Goal: Communication & Community: Answer question/provide support

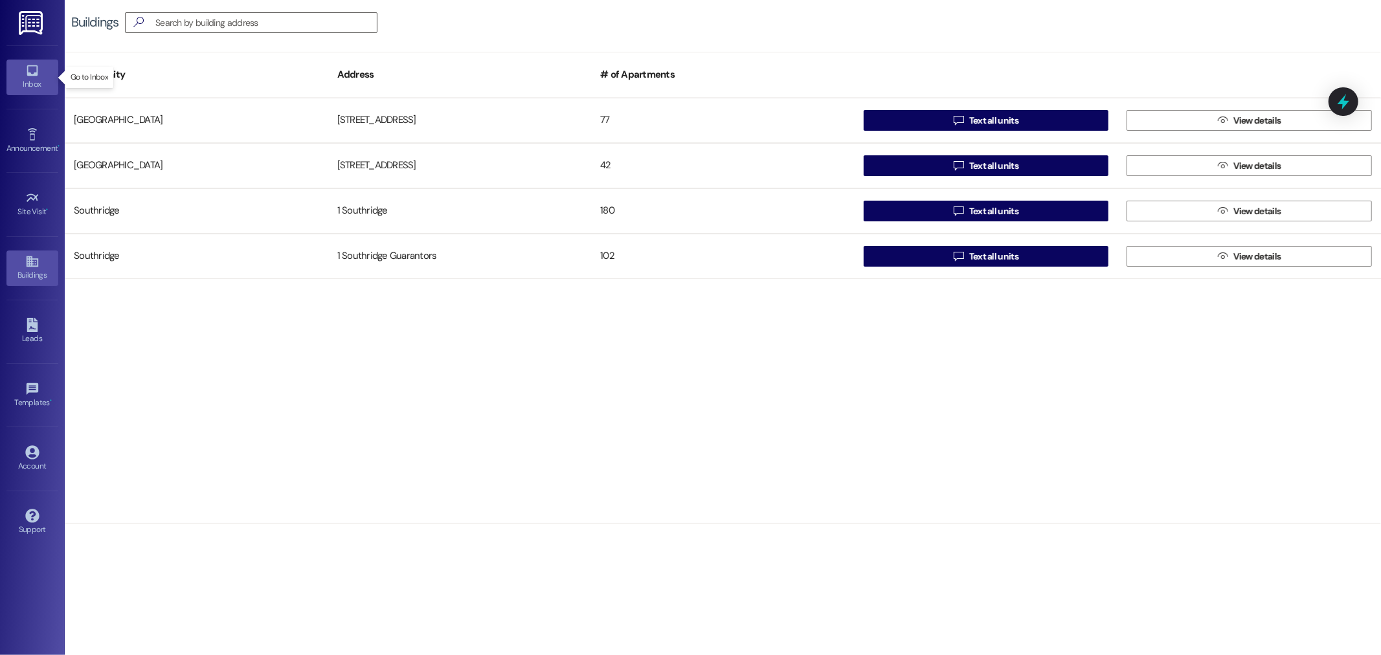
click at [38, 70] on icon at bounding box center [32, 70] width 14 height 14
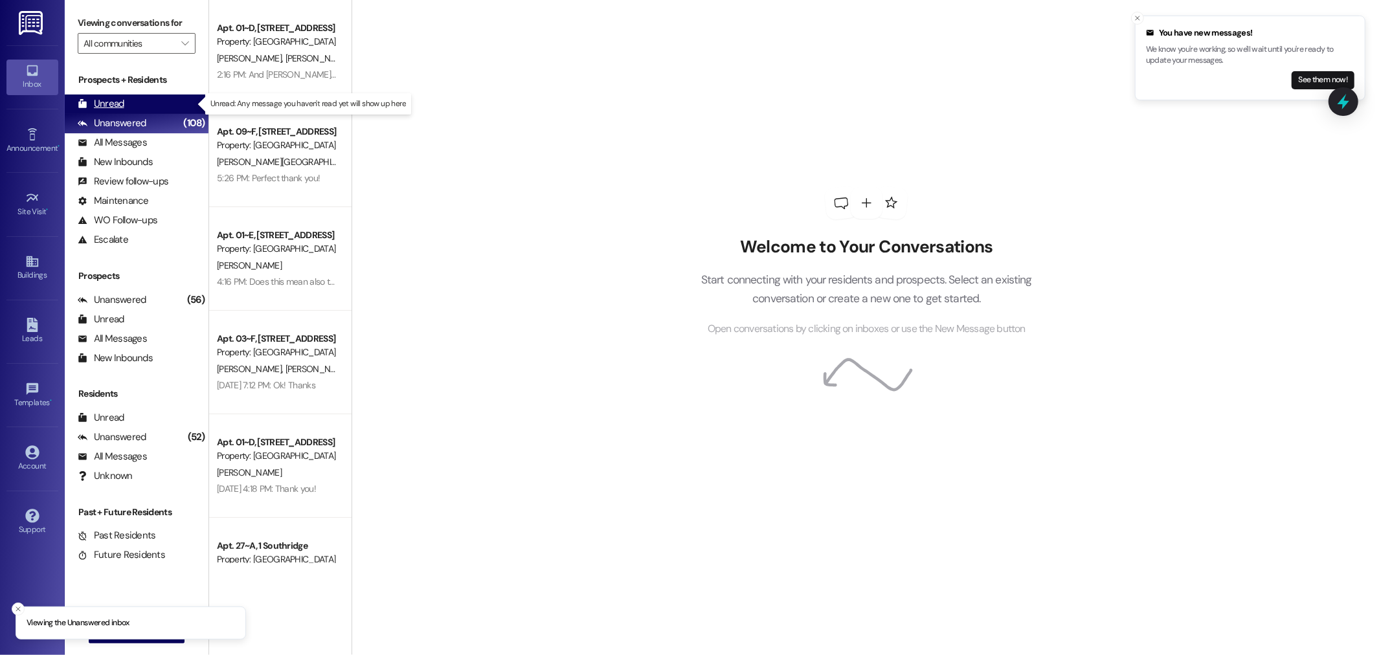
click at [105, 104] on div "Unread" at bounding box center [101, 104] width 47 height 14
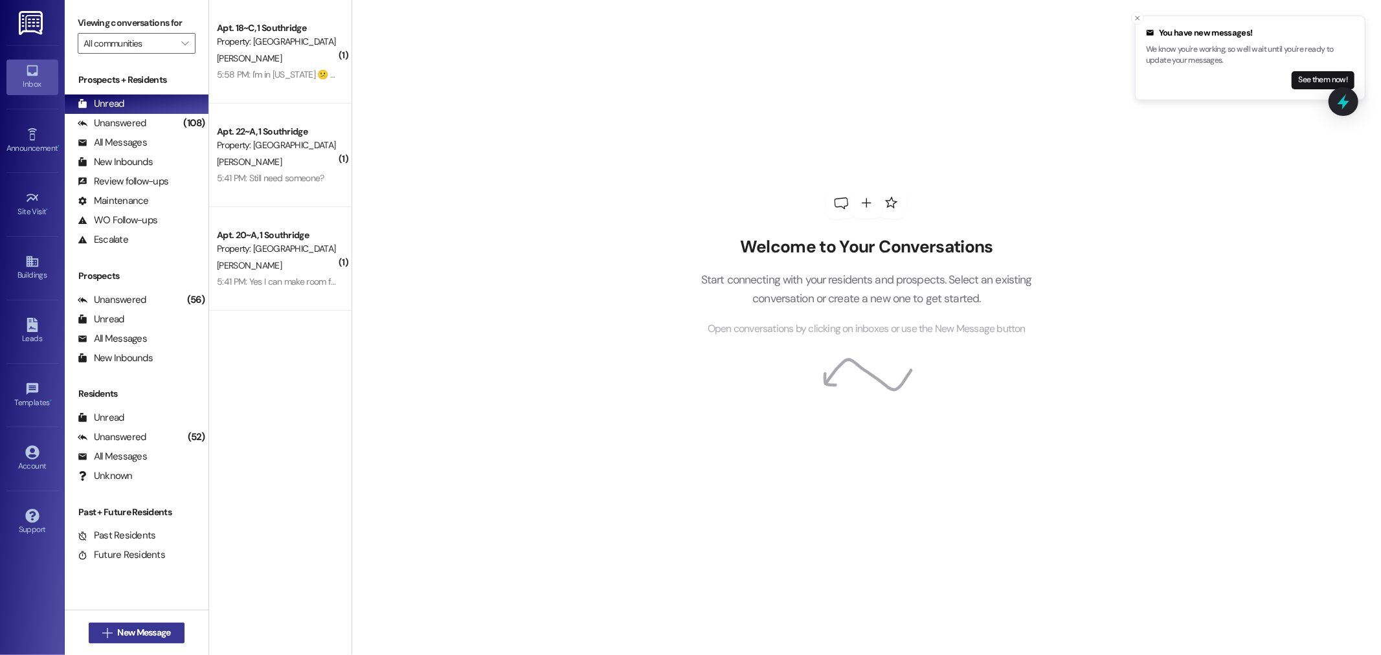
click at [133, 632] on span "New Message" at bounding box center [143, 633] width 53 height 14
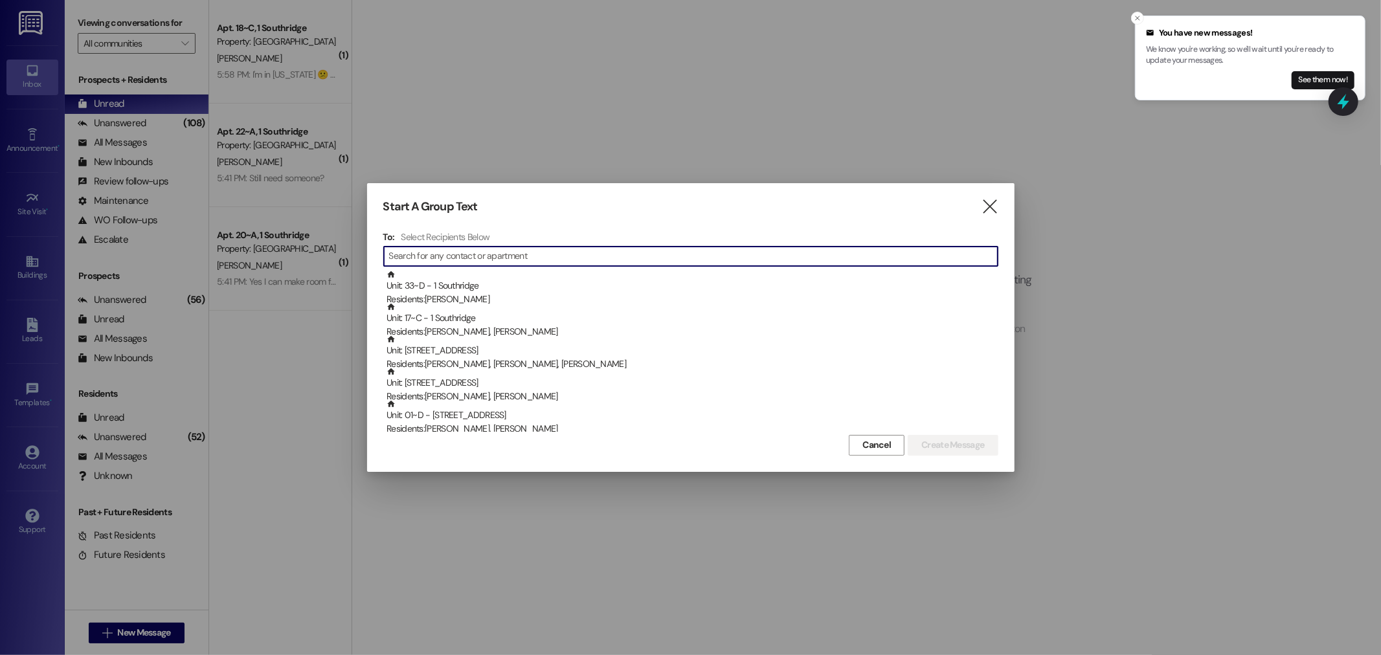
click at [408, 257] on input at bounding box center [693, 256] width 608 height 18
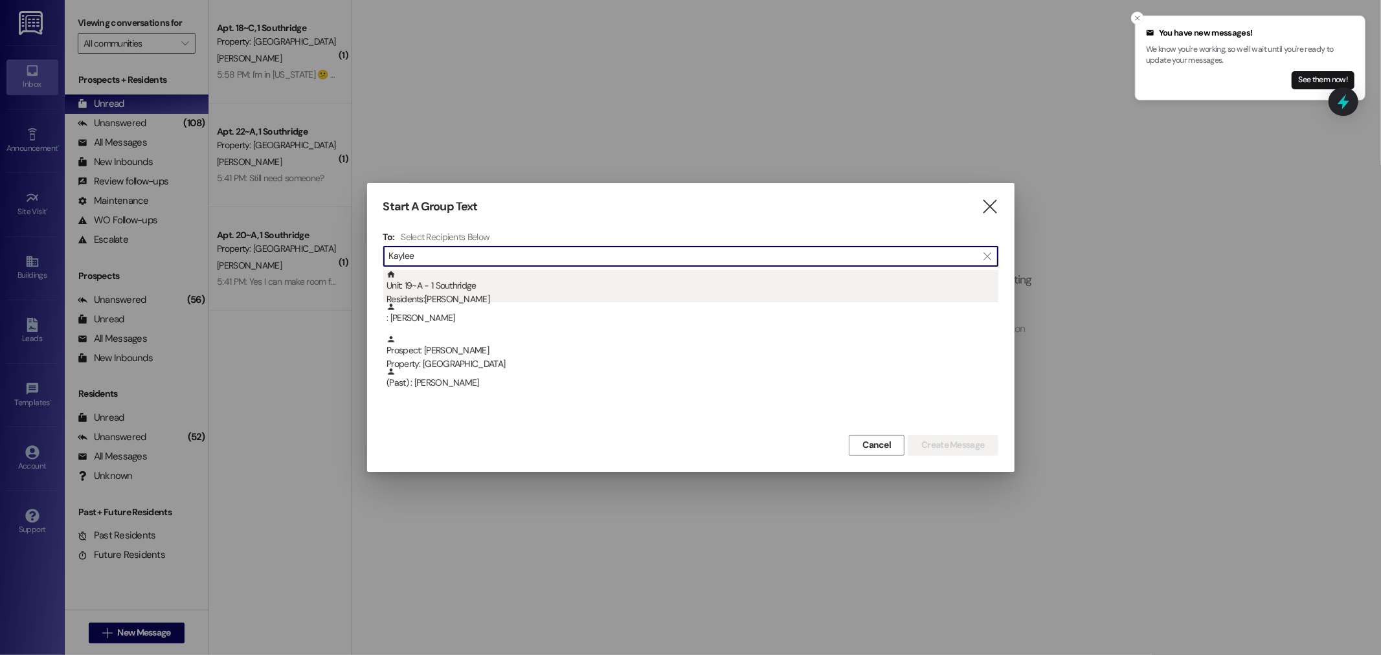
type input "Kaylee"
click at [422, 295] on div "Residents: [PERSON_NAME]" at bounding box center [692, 300] width 612 height 14
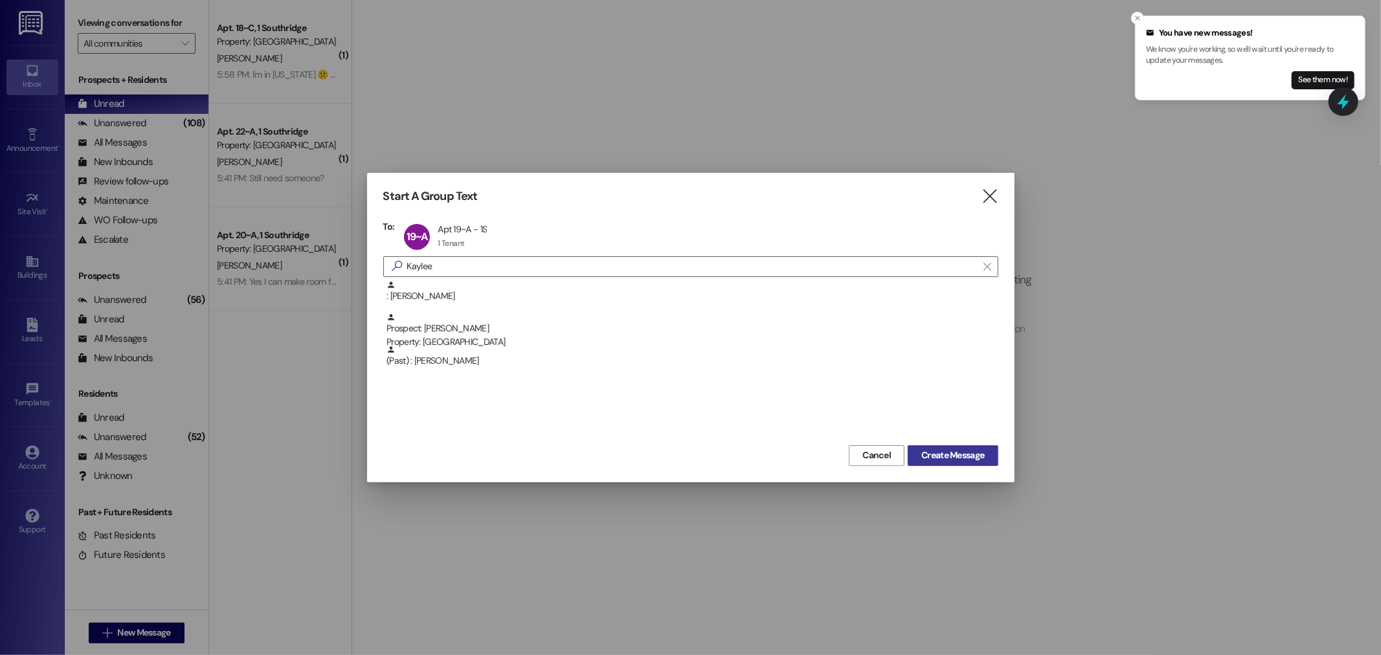
click at [935, 460] on span "Create Message" at bounding box center [952, 456] width 63 height 14
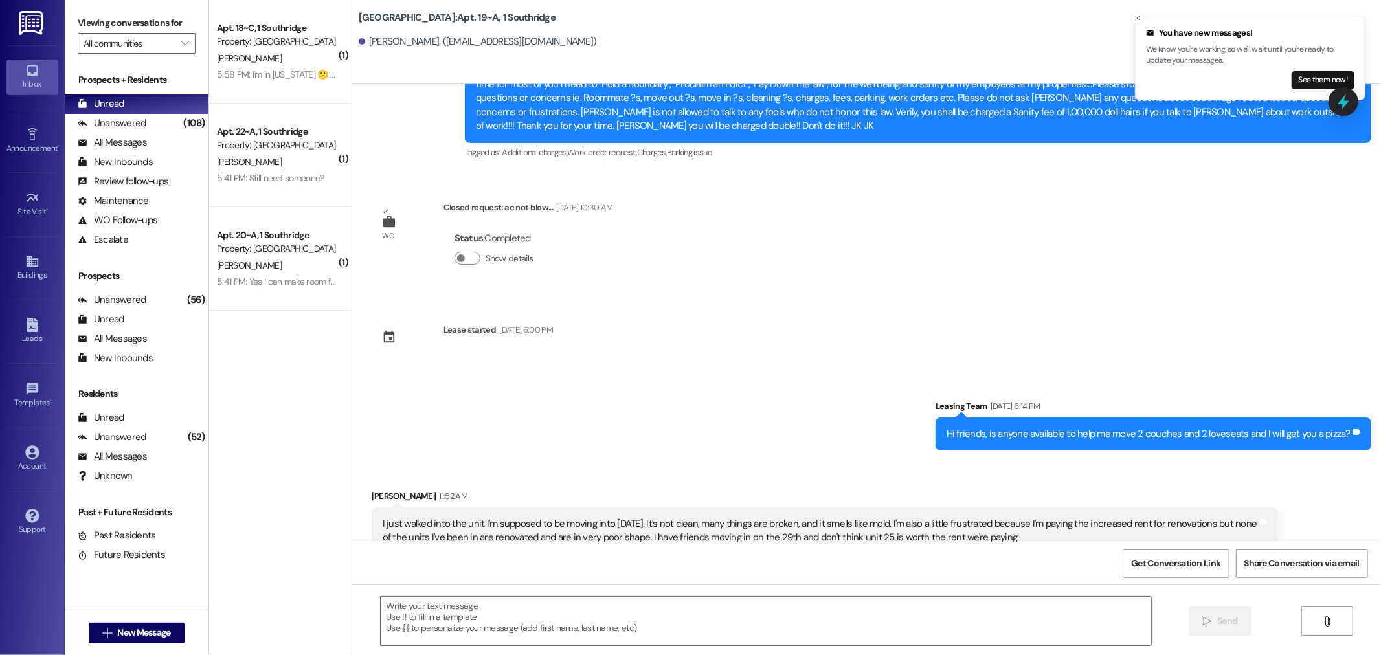
scroll to position [16050, 0]
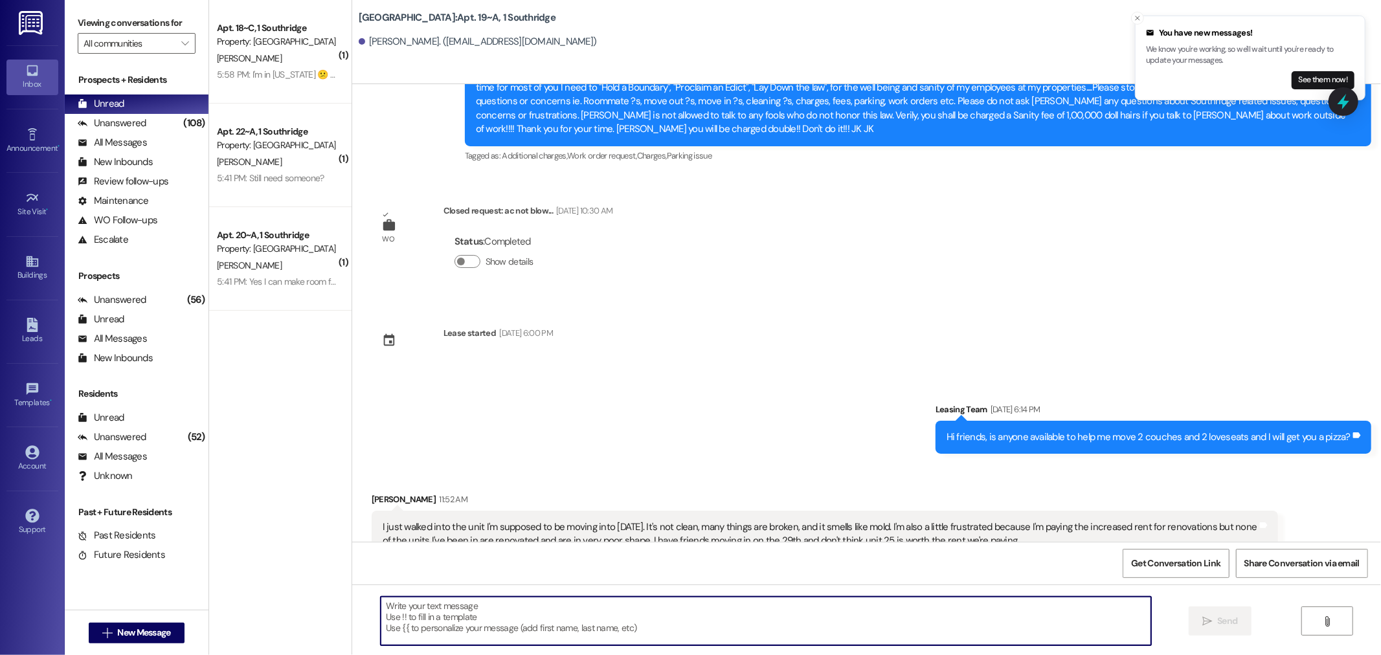
click at [394, 607] on textarea at bounding box center [766, 621] width 770 height 49
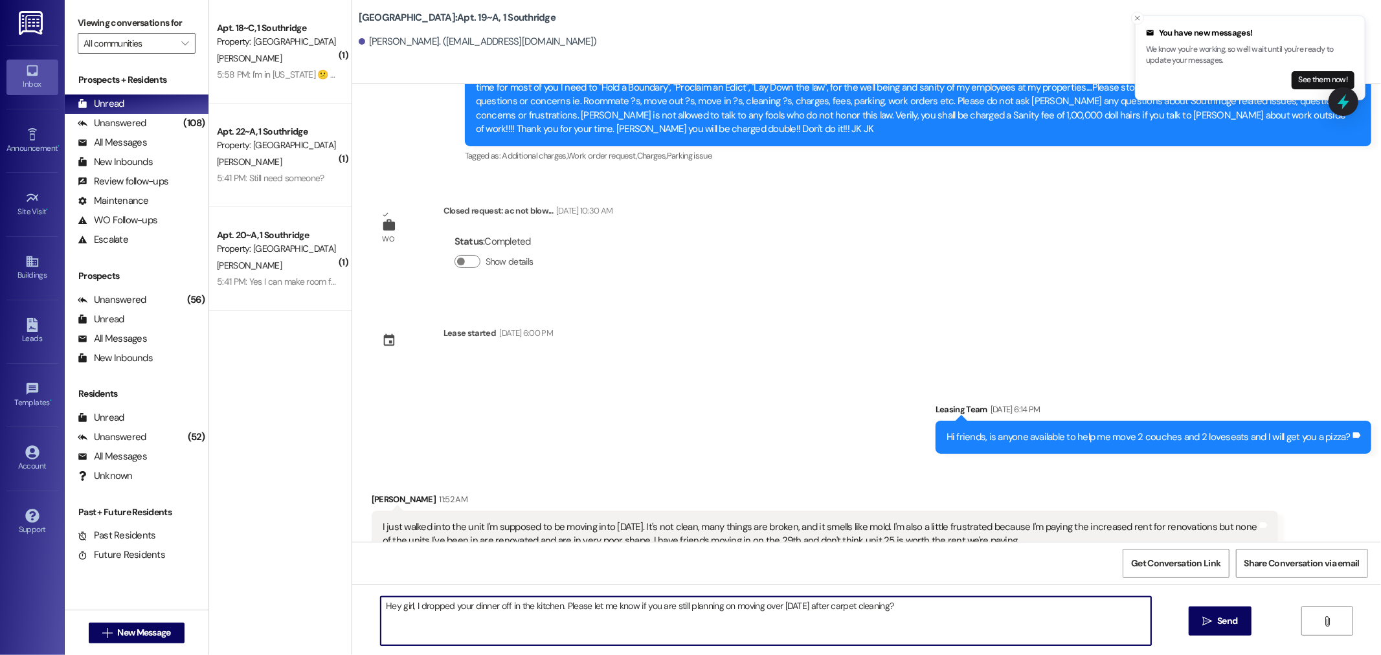
click at [920, 608] on textarea "Hey girl, I dropped your dinner off in the kitchen. Please let me know if you a…" at bounding box center [766, 621] width 770 height 49
click at [911, 609] on textarea "Hey girl, I dropped your dinner off in the kitchen. Please let me know if you a…" at bounding box center [766, 621] width 770 height 49
click at [913, 606] on textarea "Hey girl, I dropped your dinner off in the kitchen. Please let me know if you a…" at bounding box center [766, 621] width 770 height 49
click at [1019, 603] on textarea "Hey girl, I dropped your dinner off in the kitchen. Please let me know if you a…" at bounding box center [766, 621] width 770 height 49
type textarea "Hey girl, I dropped your dinner off in the kitchen. Please let me know if you a…"
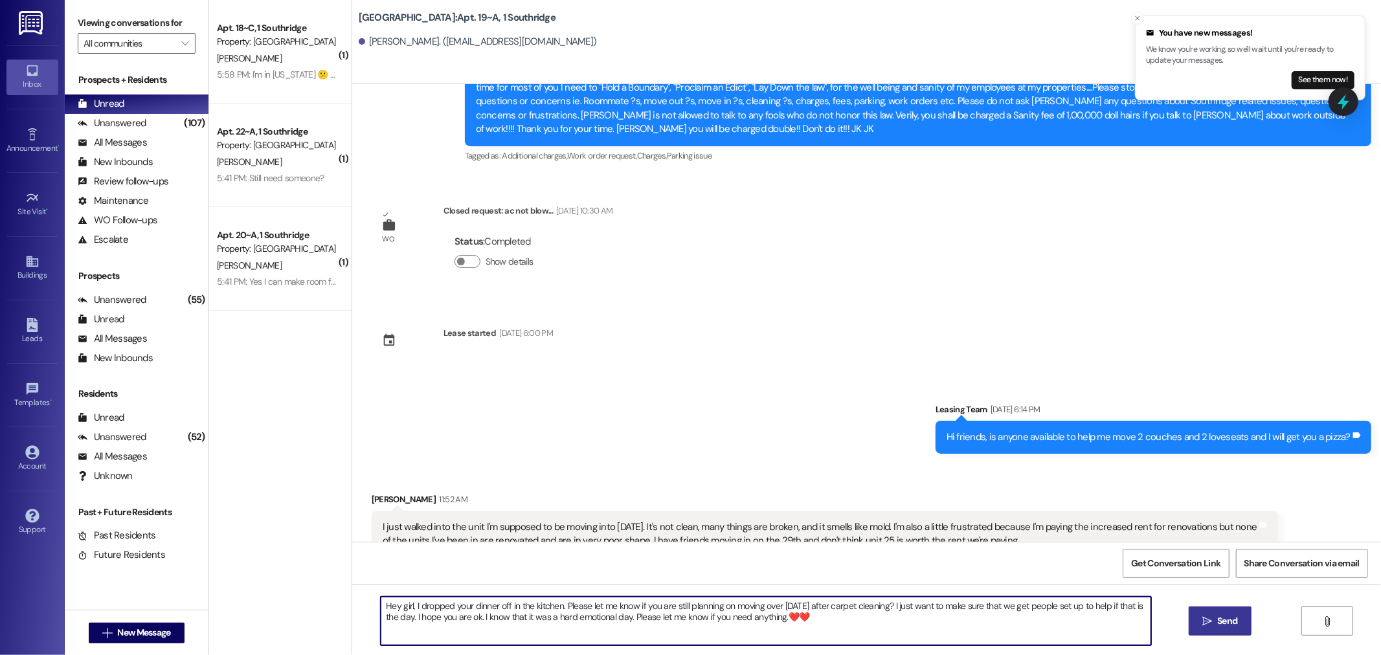
click at [1221, 619] on span "Send" at bounding box center [1227, 621] width 20 height 14
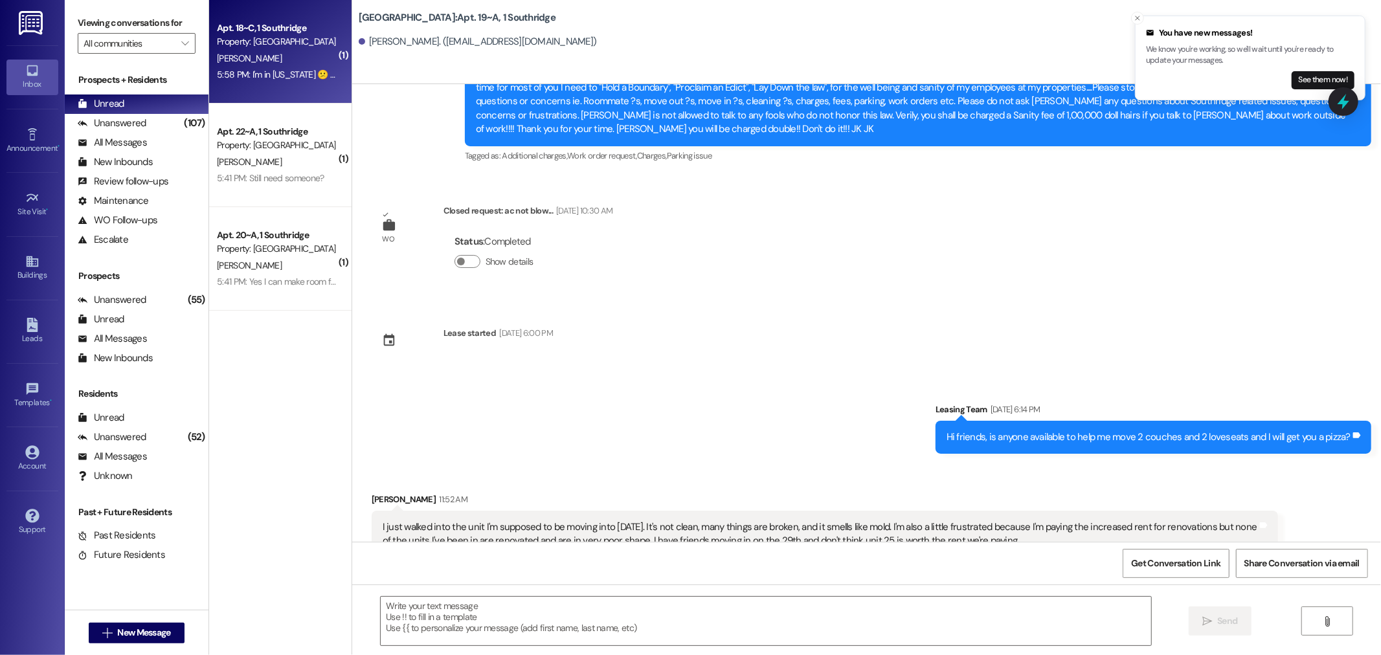
click at [273, 34] on div "Apt. 18~C, 1 Southridge" at bounding box center [277, 28] width 120 height 14
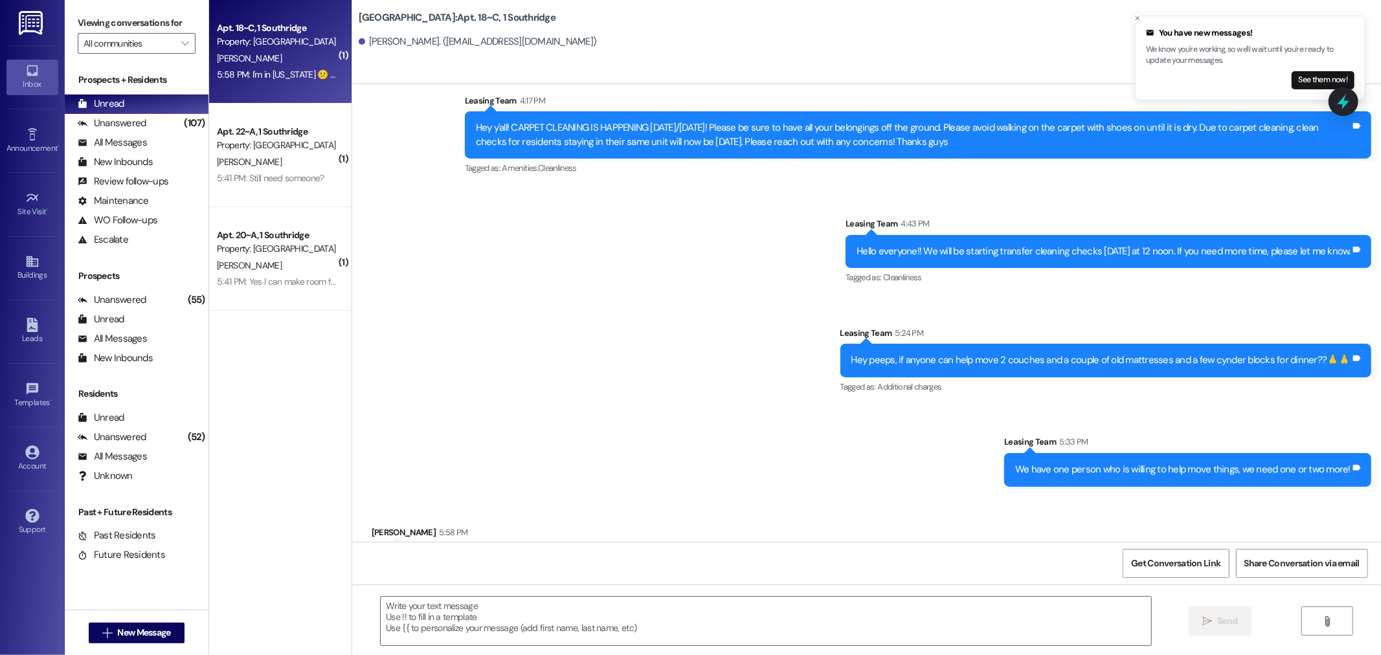
scroll to position [23068, 0]
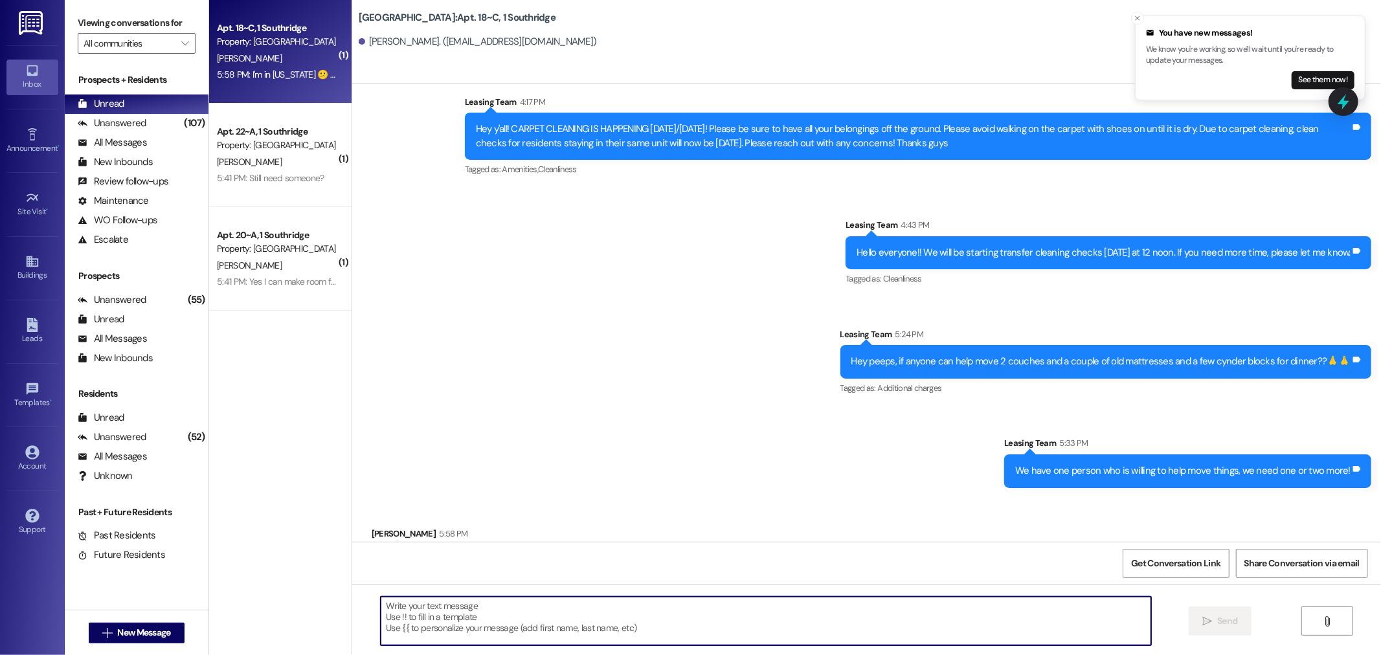
click at [406, 611] on textarea at bounding box center [766, 621] width 770 height 49
type textarea "AWW thanks. We miss you!!"
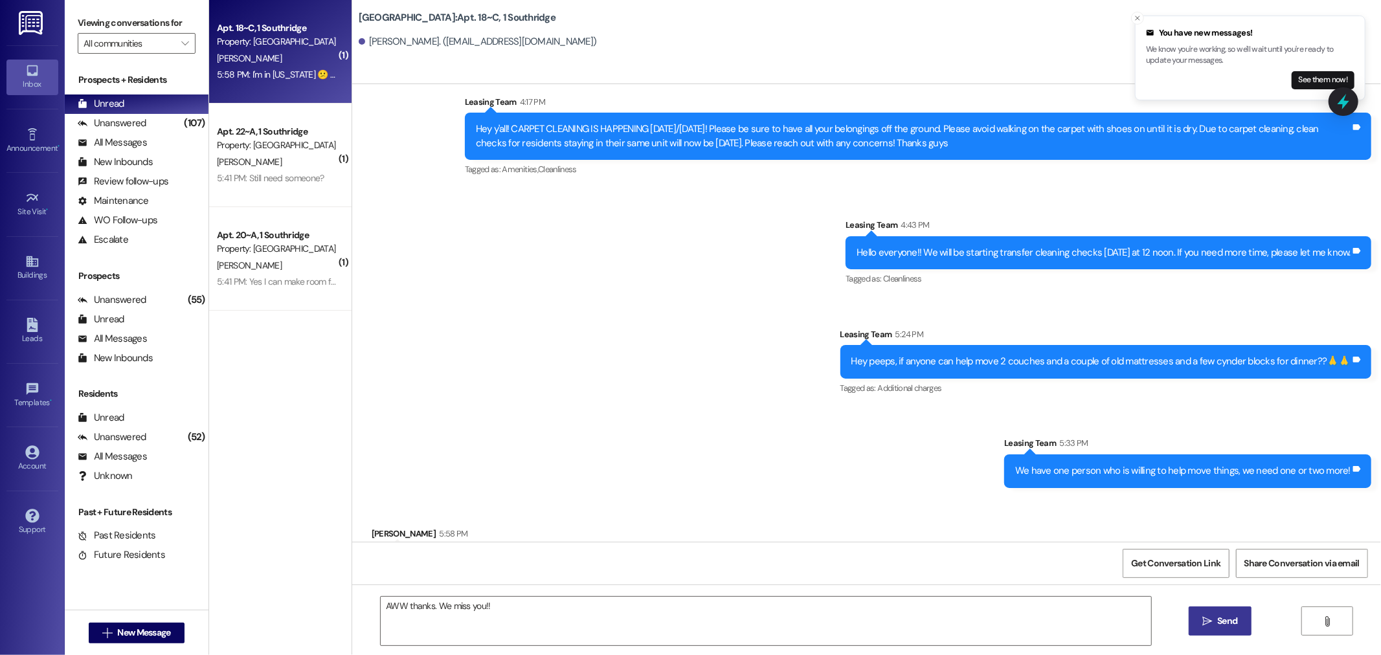
click at [1230, 621] on span "Send" at bounding box center [1227, 621] width 20 height 14
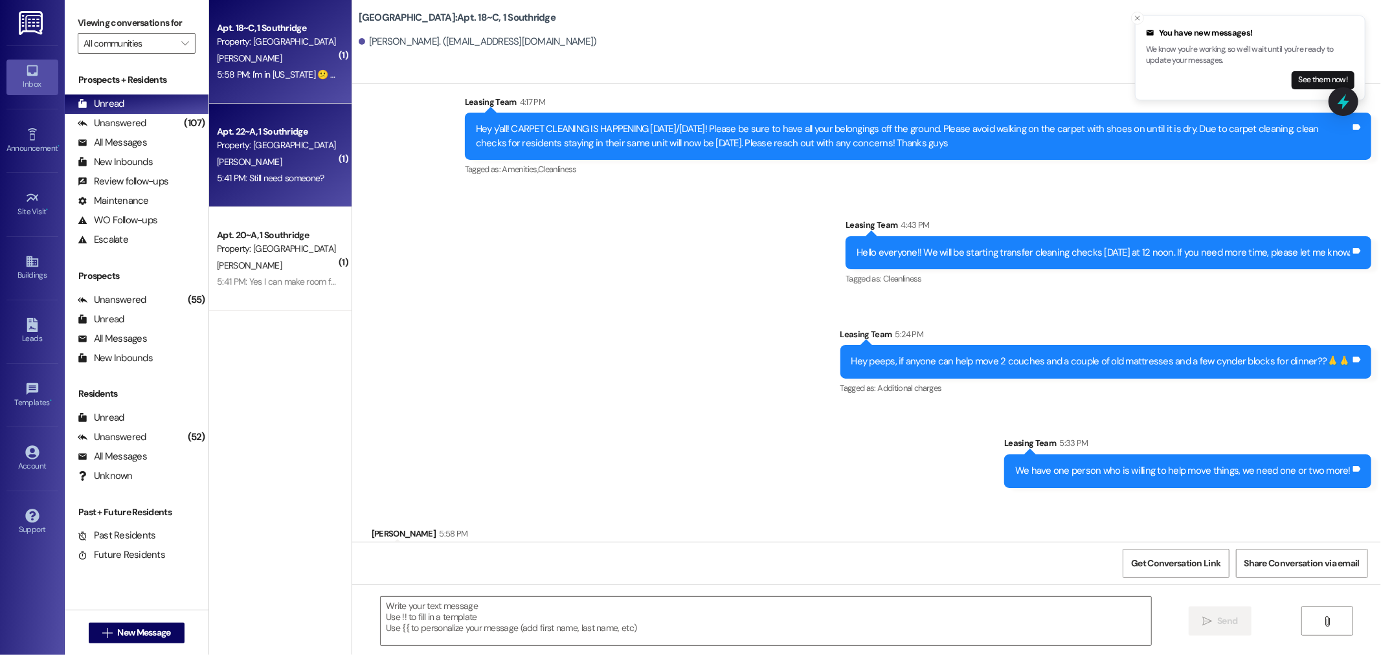
click at [258, 151] on div "Property: [GEOGRAPHIC_DATA]" at bounding box center [277, 146] width 120 height 14
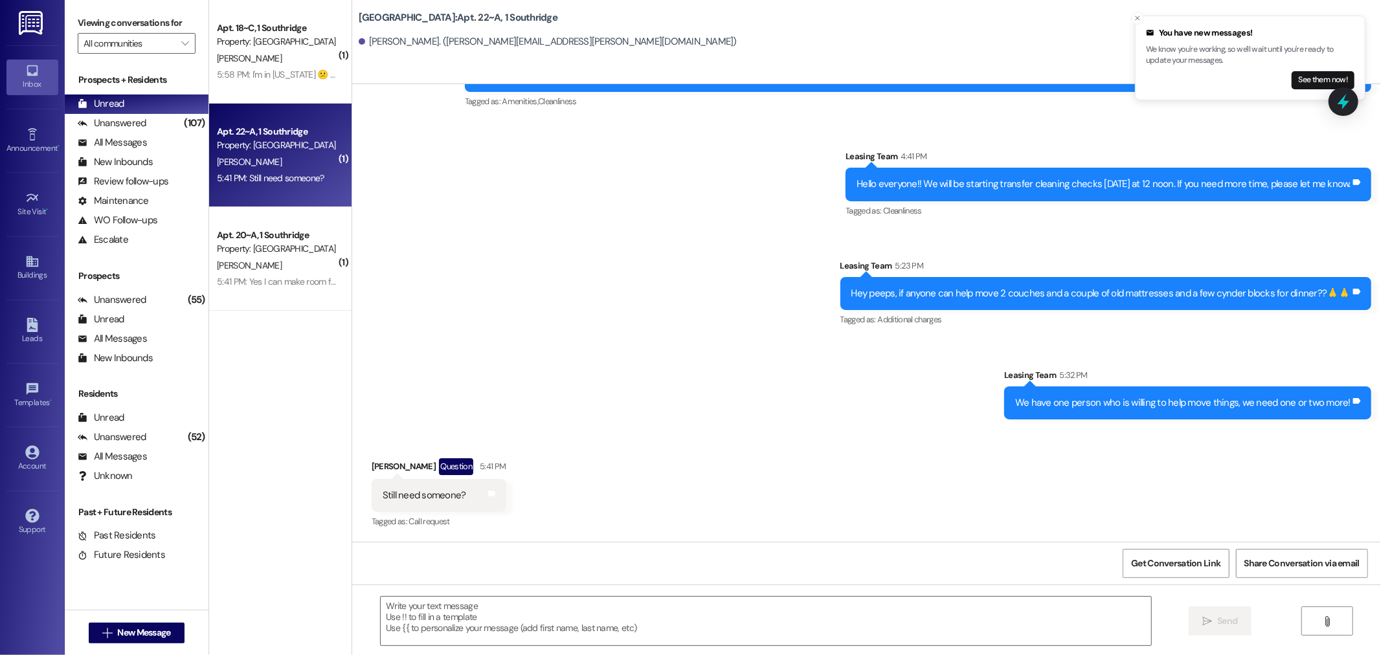
scroll to position [9718, 0]
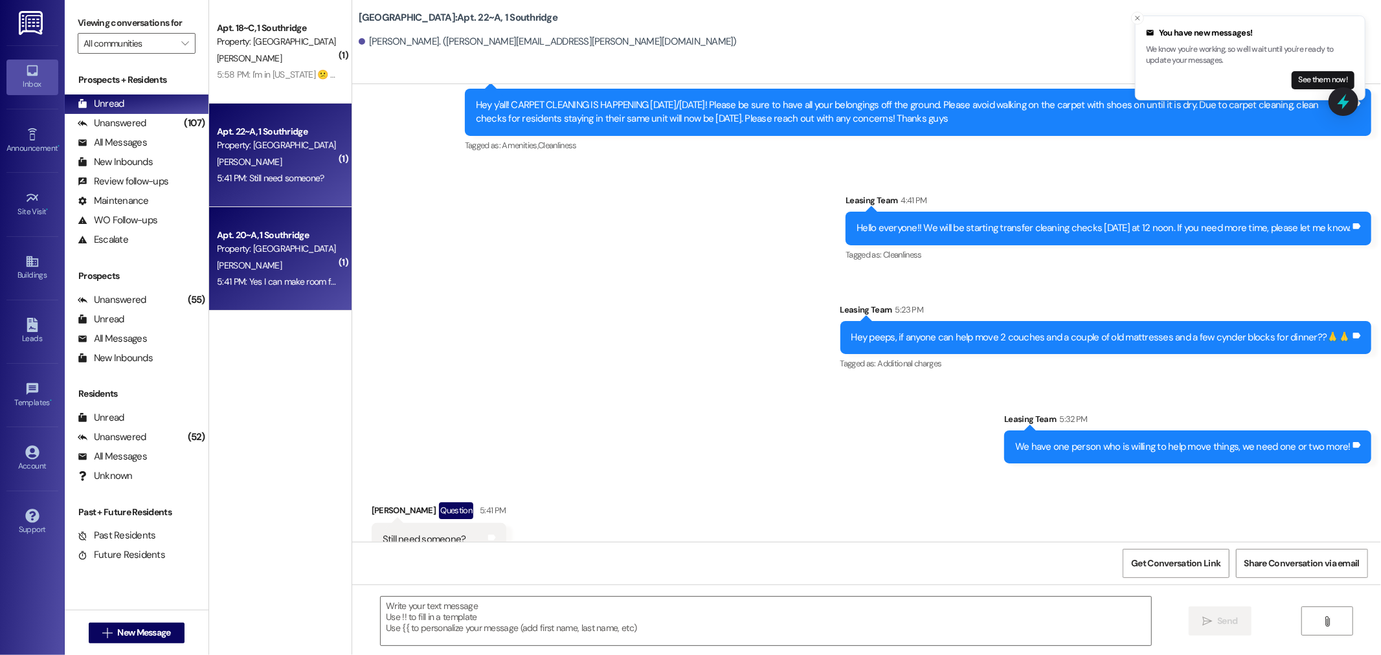
click at [250, 243] on div "Property: [GEOGRAPHIC_DATA]" at bounding box center [277, 249] width 120 height 14
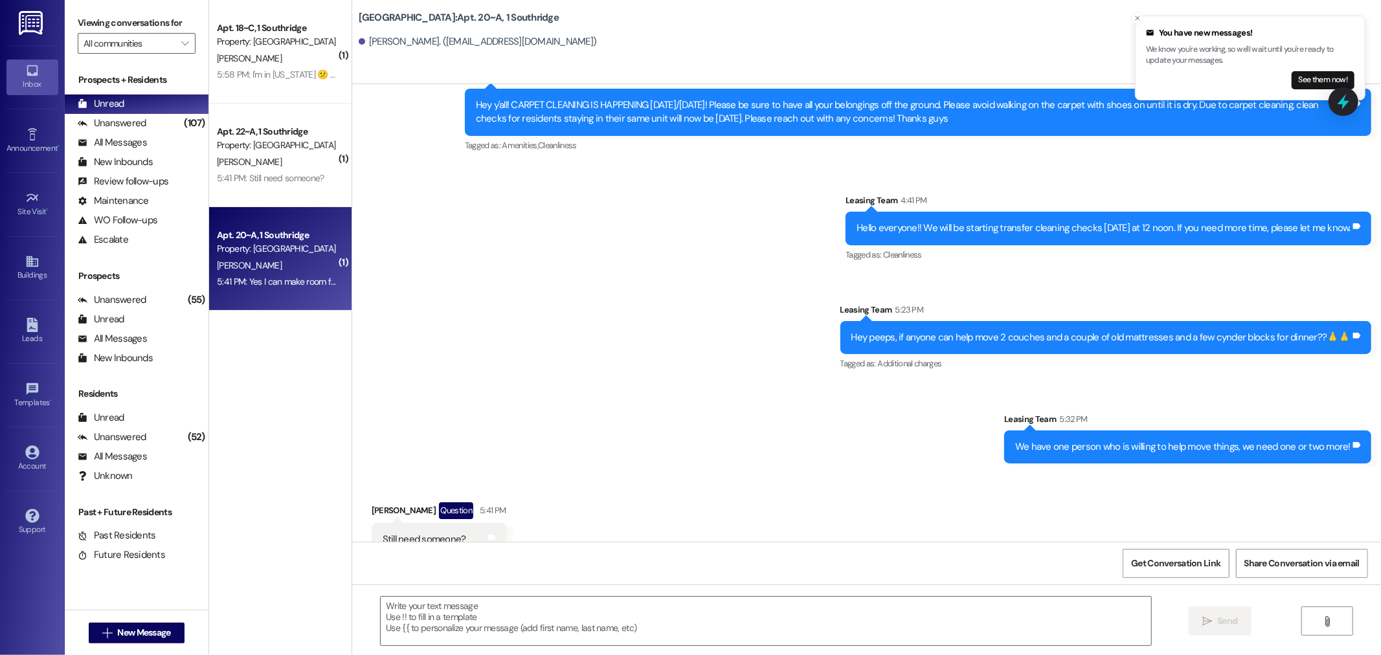
scroll to position [7351, 0]
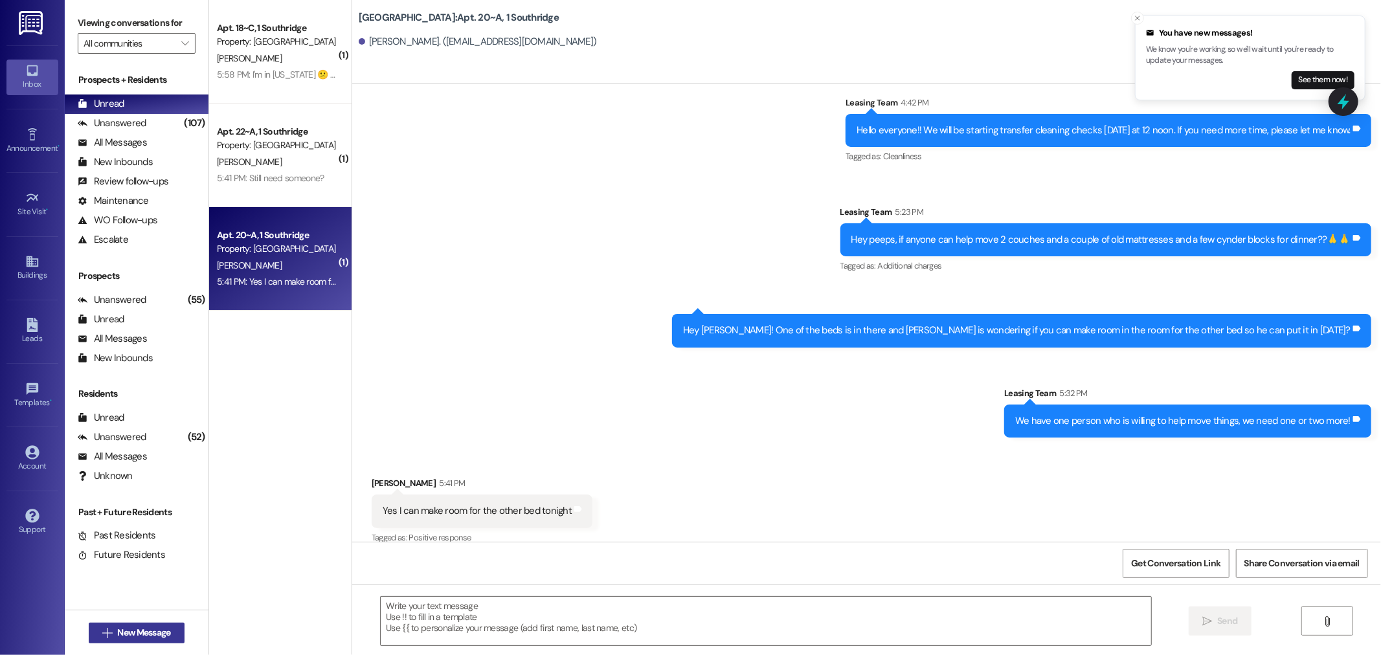
click at [120, 633] on span "New Message" at bounding box center [143, 633] width 53 height 14
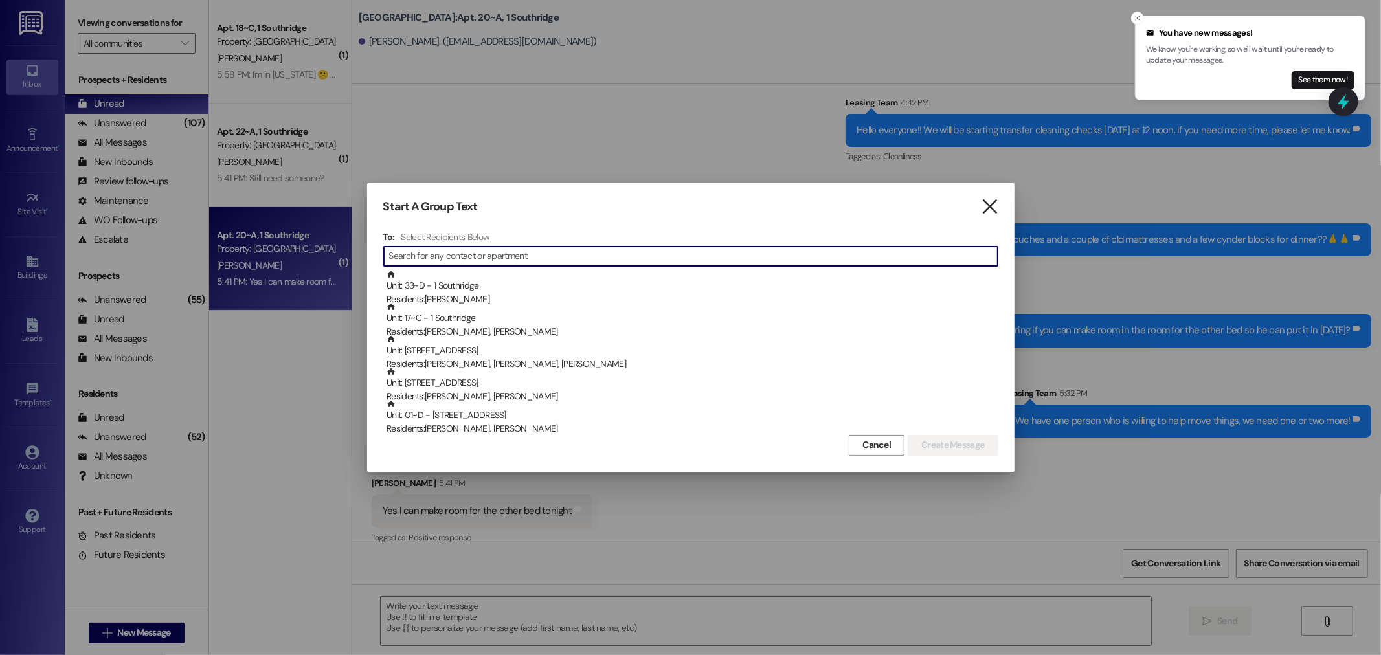
click at [991, 203] on icon "" at bounding box center [989, 207] width 17 height 14
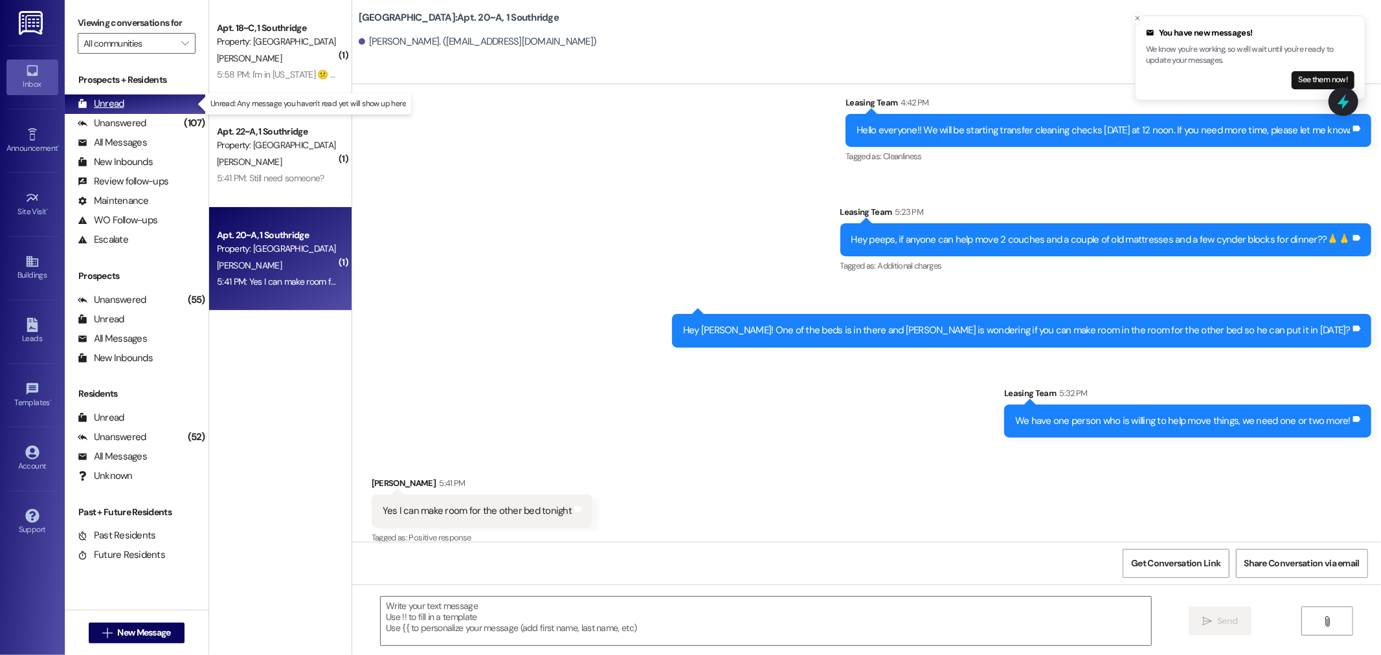
click at [111, 104] on div "Unread" at bounding box center [101, 104] width 47 height 14
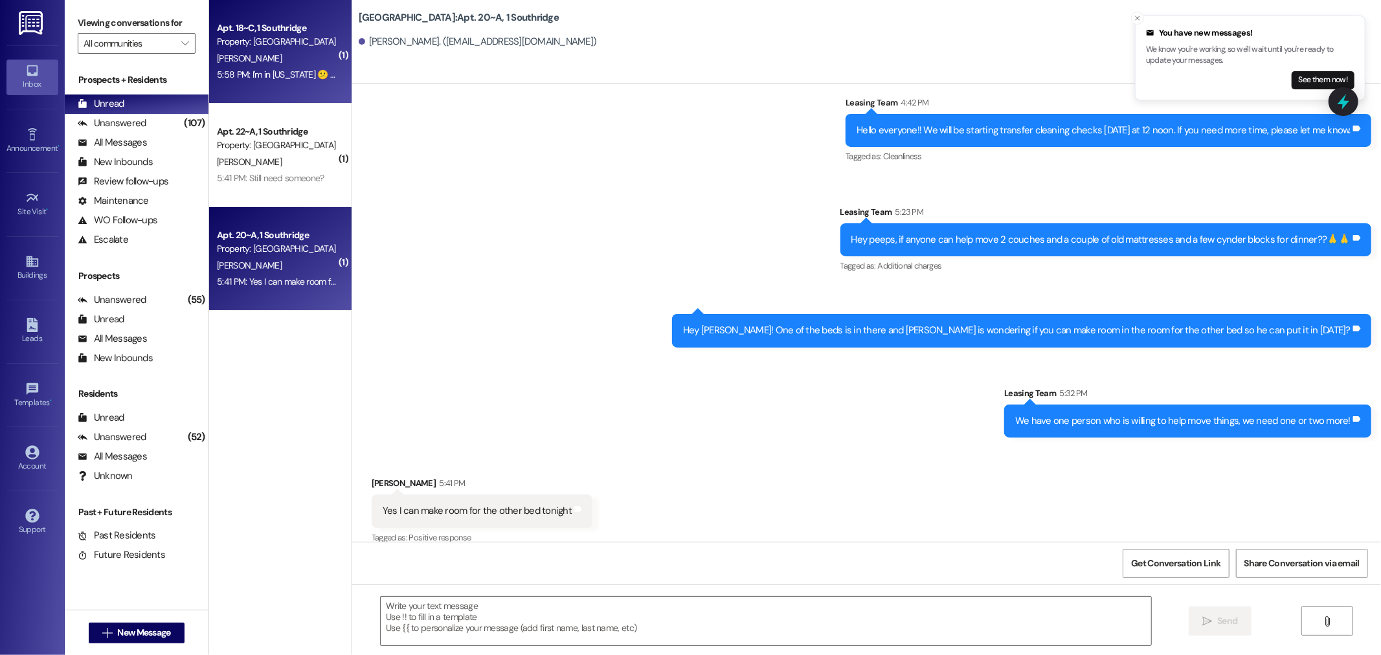
click at [272, 44] on div "Property: [GEOGRAPHIC_DATA]" at bounding box center [277, 42] width 120 height 14
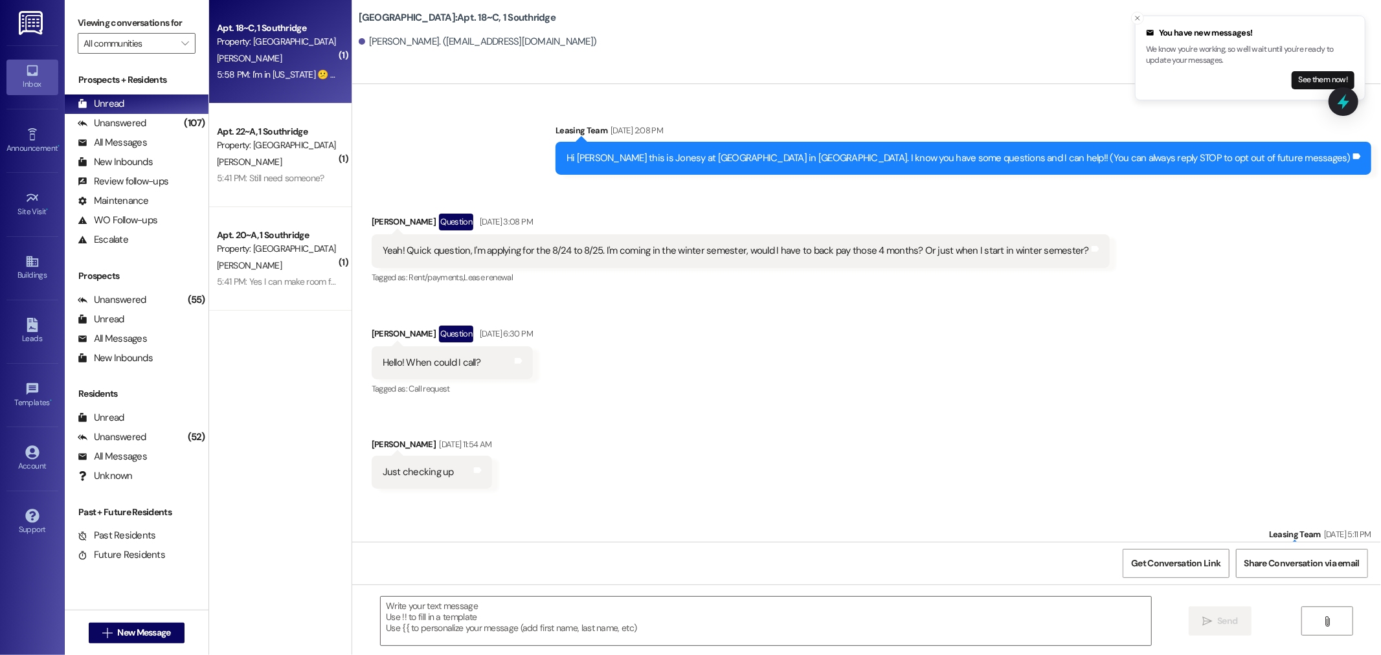
scroll to position [23159, 0]
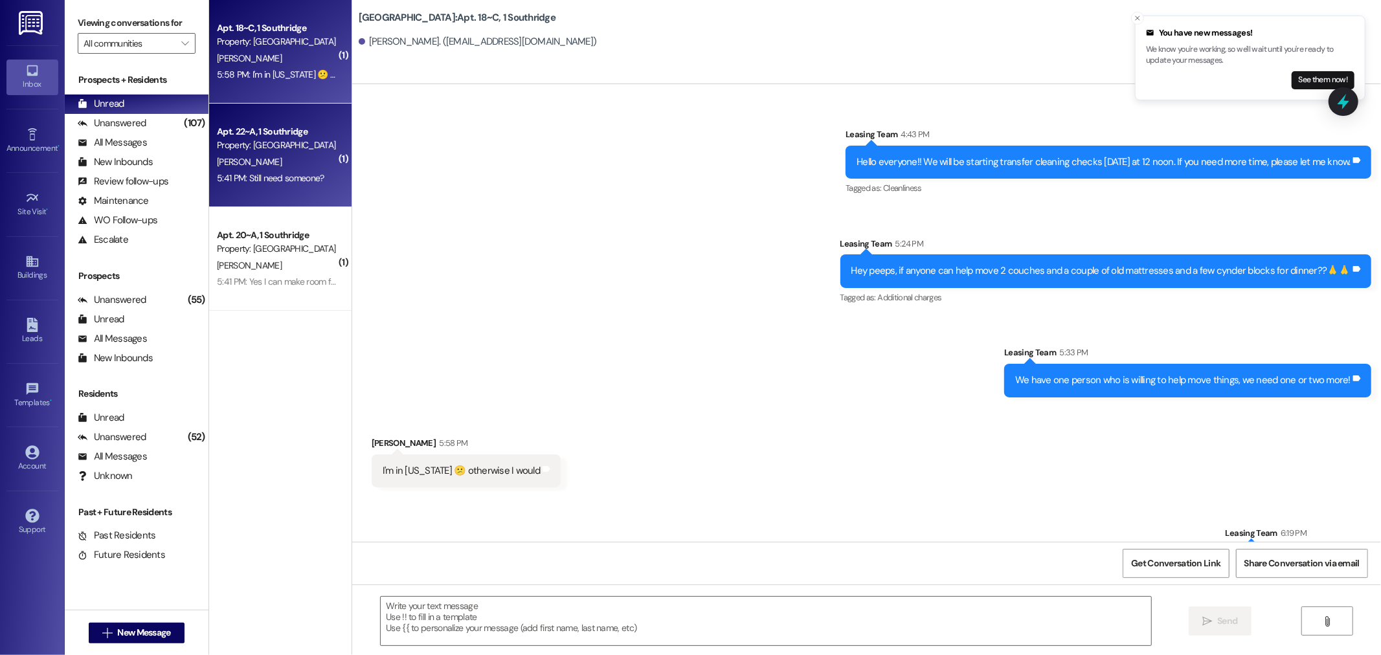
click at [277, 146] on div "Property: [GEOGRAPHIC_DATA]" at bounding box center [277, 146] width 120 height 14
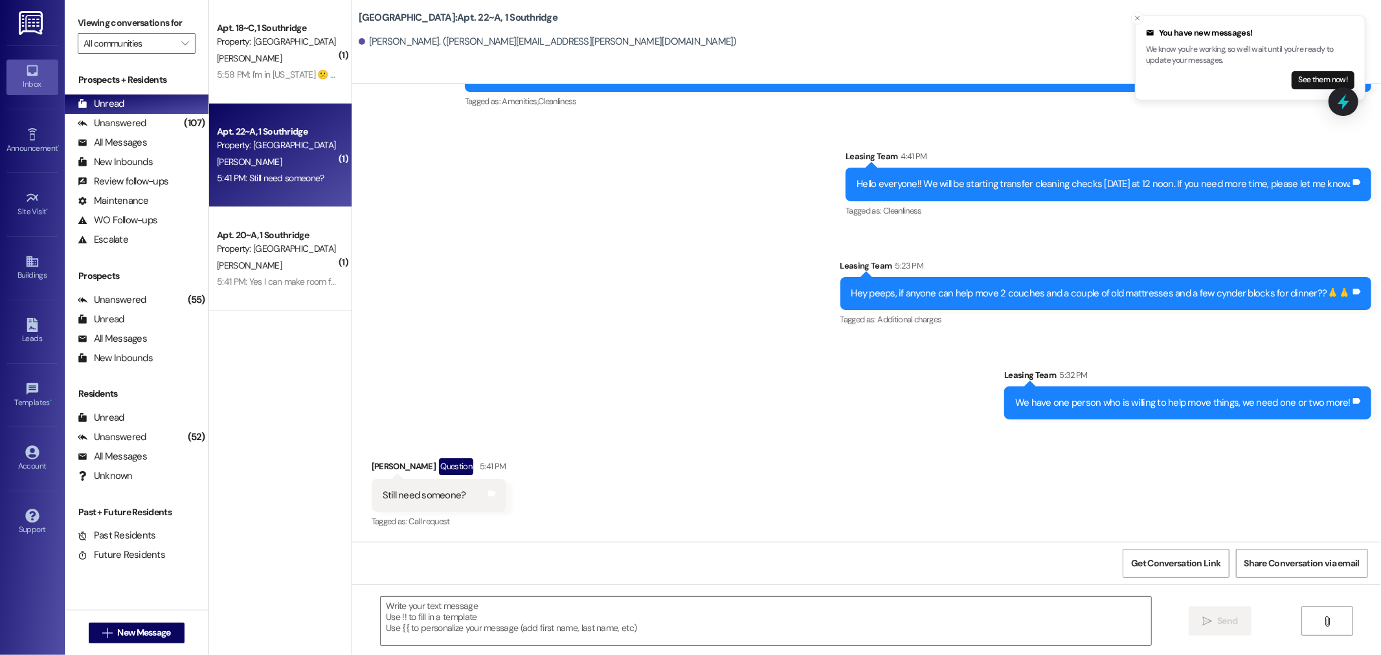
scroll to position [9718, 0]
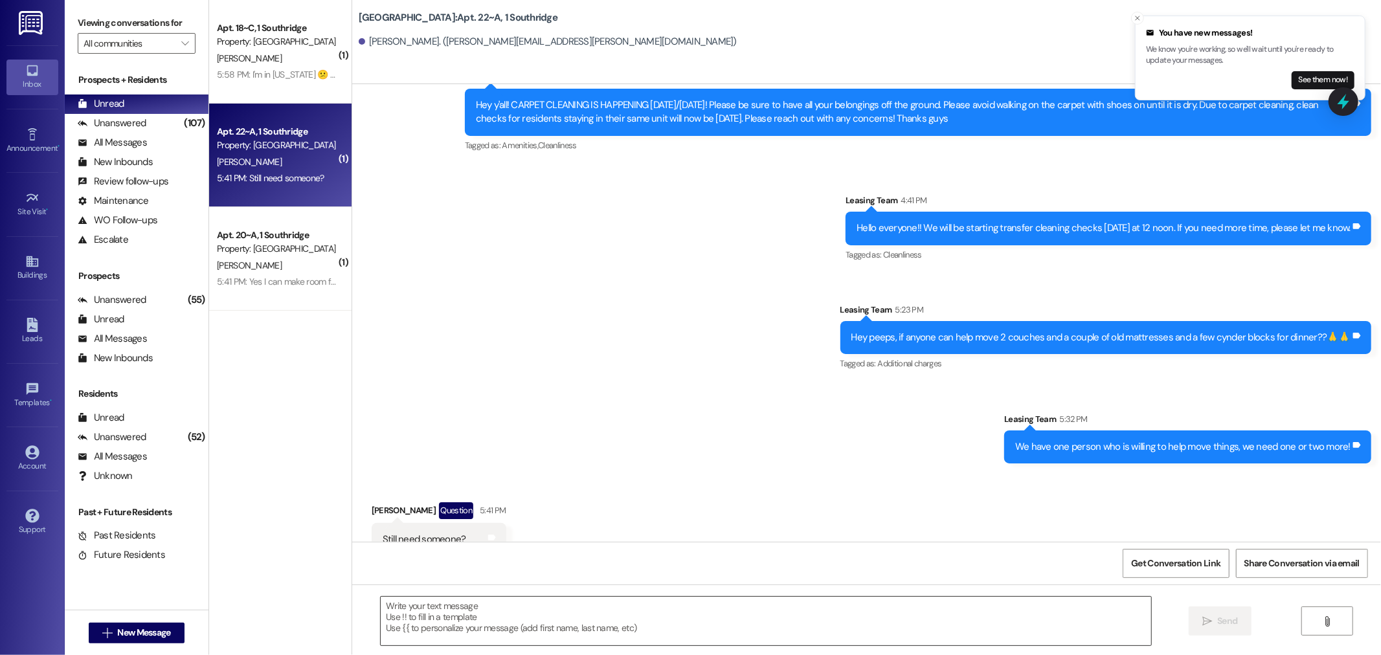
click at [406, 614] on textarea at bounding box center [766, 621] width 770 height 49
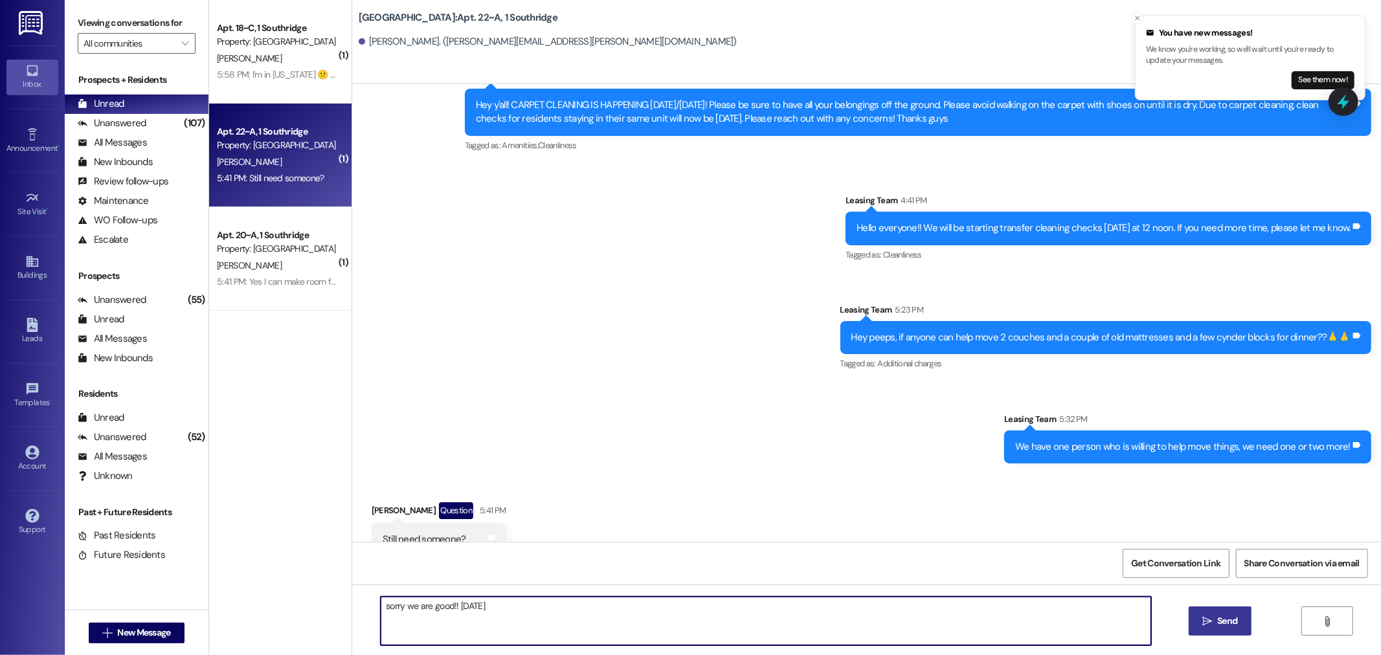
type textarea "sorry we are good!! tomorrow"
drag, startPoint x: 1222, startPoint y: 619, endPoint x: 1212, endPoint y: 611, distance: 13.3
click at [1221, 618] on span "Send" at bounding box center [1227, 621] width 20 height 14
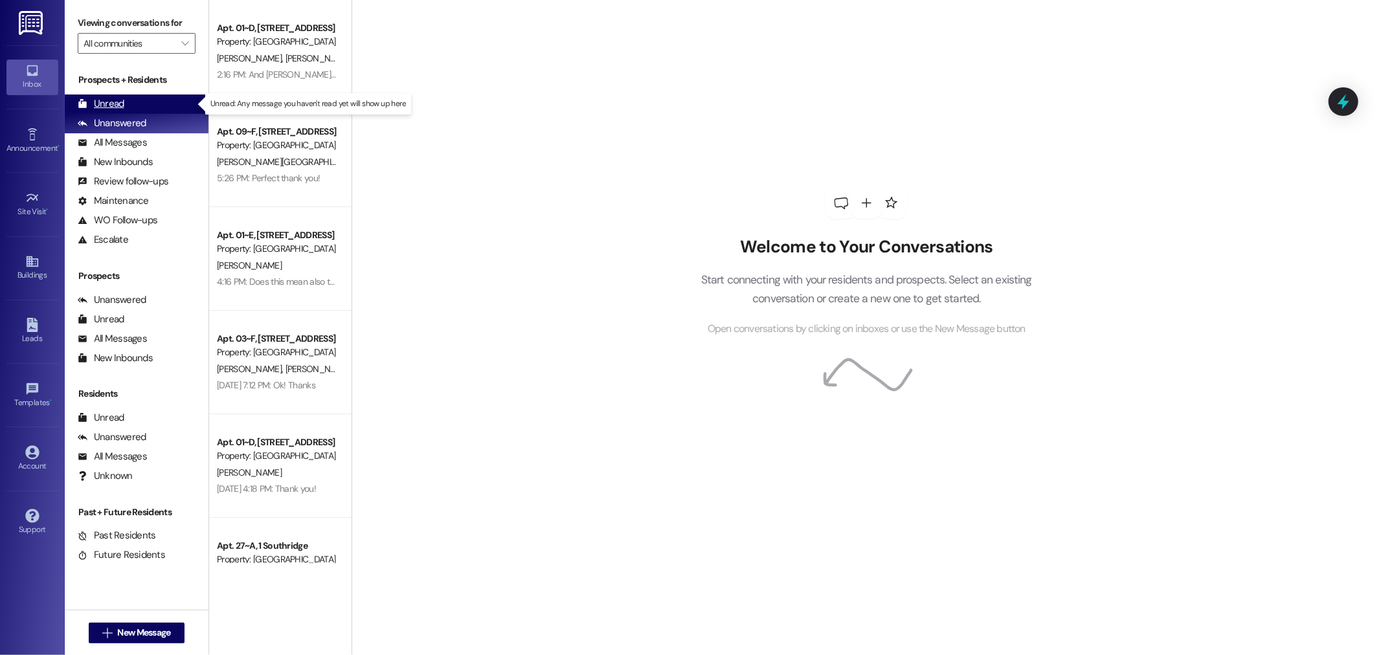
click at [115, 101] on div "Unread" at bounding box center [101, 104] width 47 height 14
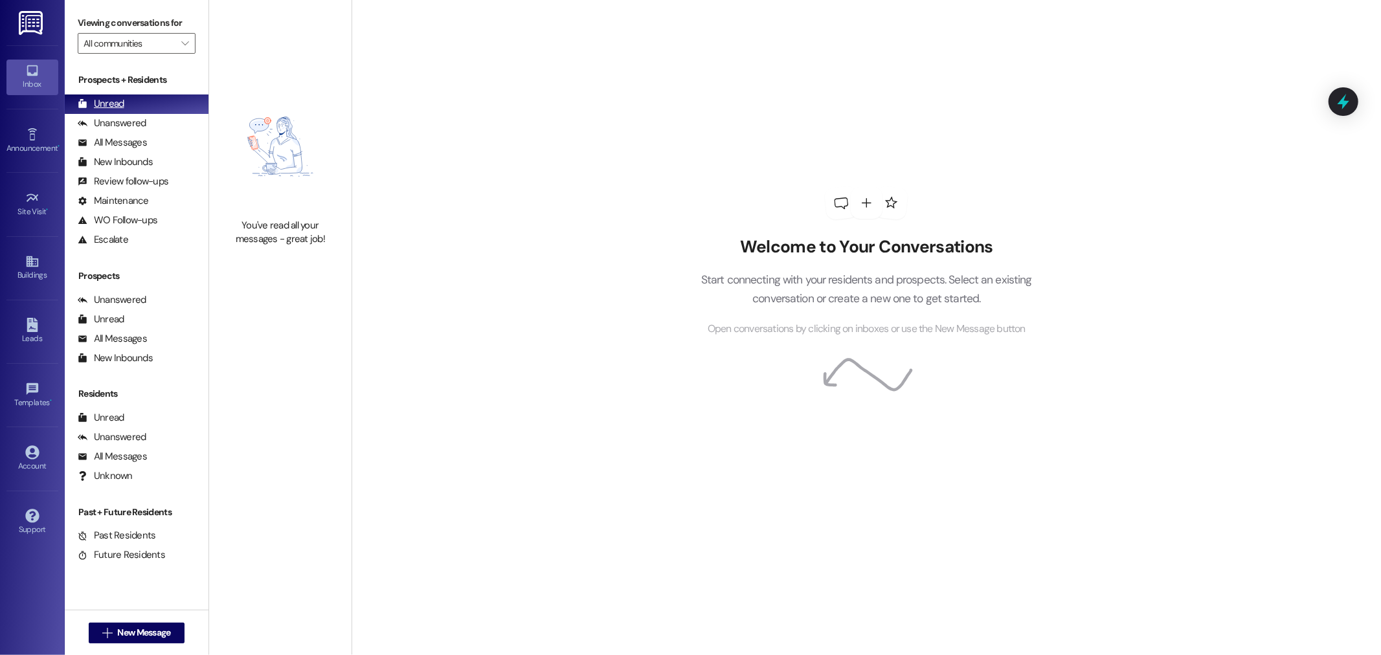
click at [127, 106] on div "Unread (0)" at bounding box center [137, 104] width 144 height 19
click at [101, 124] on div "Unanswered" at bounding box center [112, 124] width 69 height 14
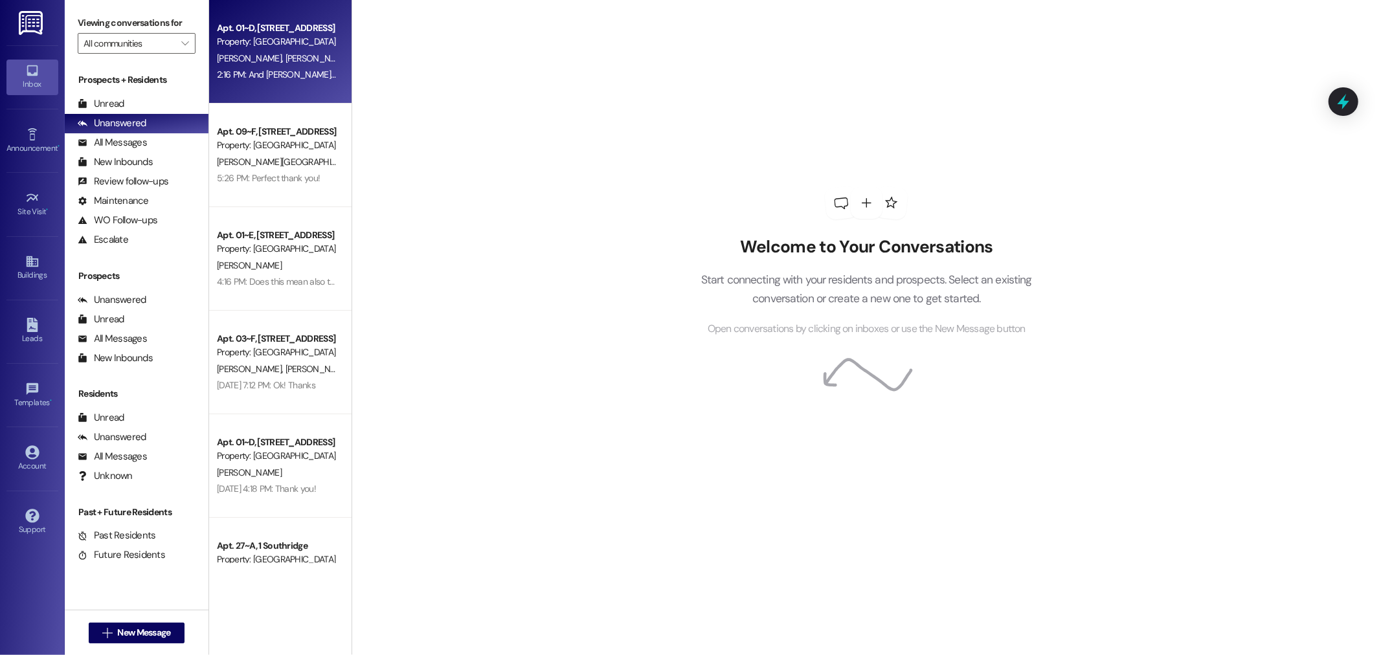
click at [305, 37] on div "Property: [GEOGRAPHIC_DATA]" at bounding box center [277, 42] width 120 height 14
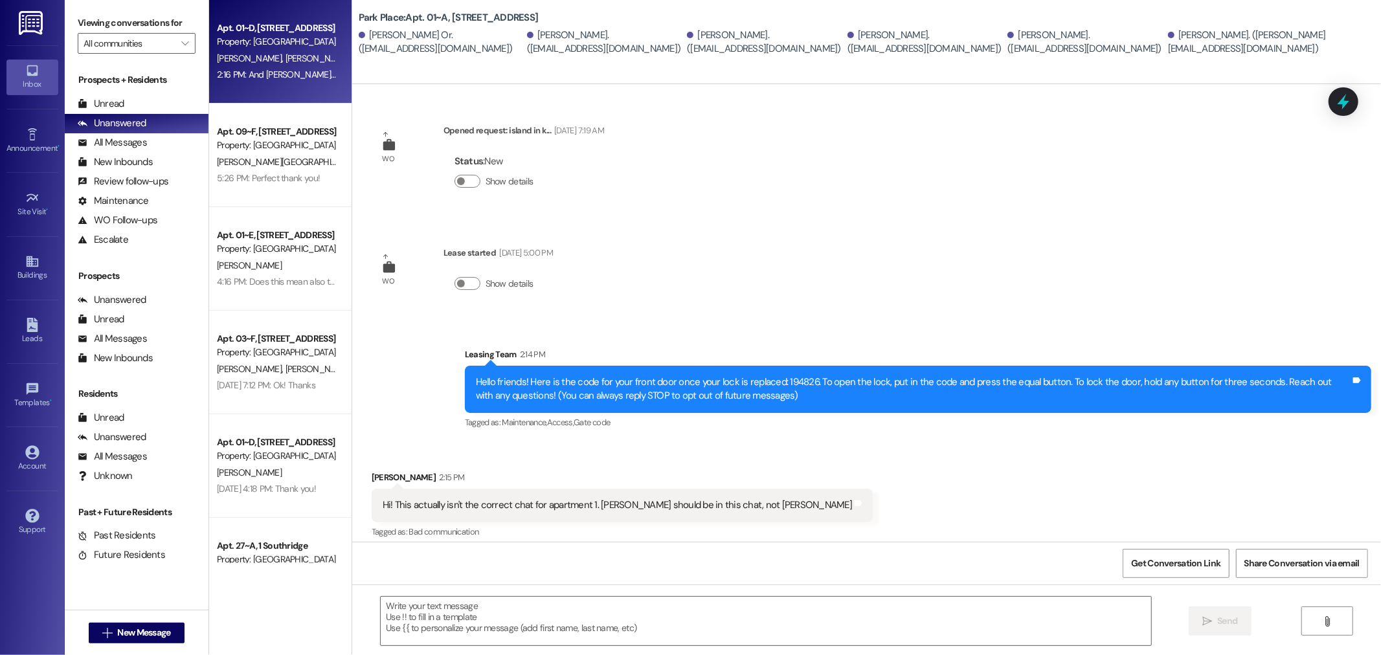
scroll to position [118, 0]
